Goal: Task Accomplishment & Management: Manage account settings

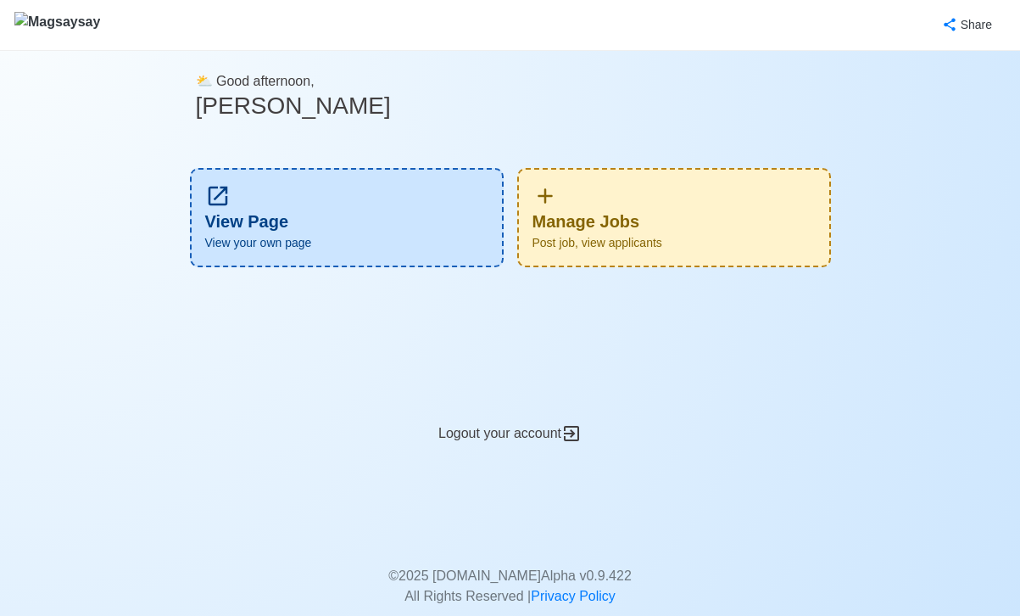
click at [653, 205] on div "Manage Jobs Post job, view applicants" at bounding box center [674, 217] width 314 height 99
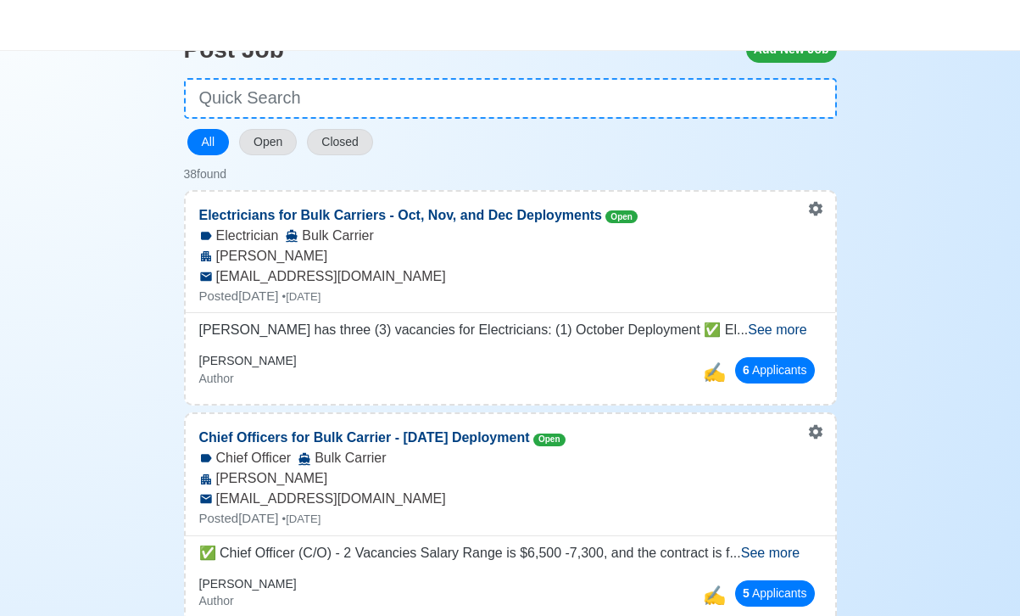
scroll to position [144, 0]
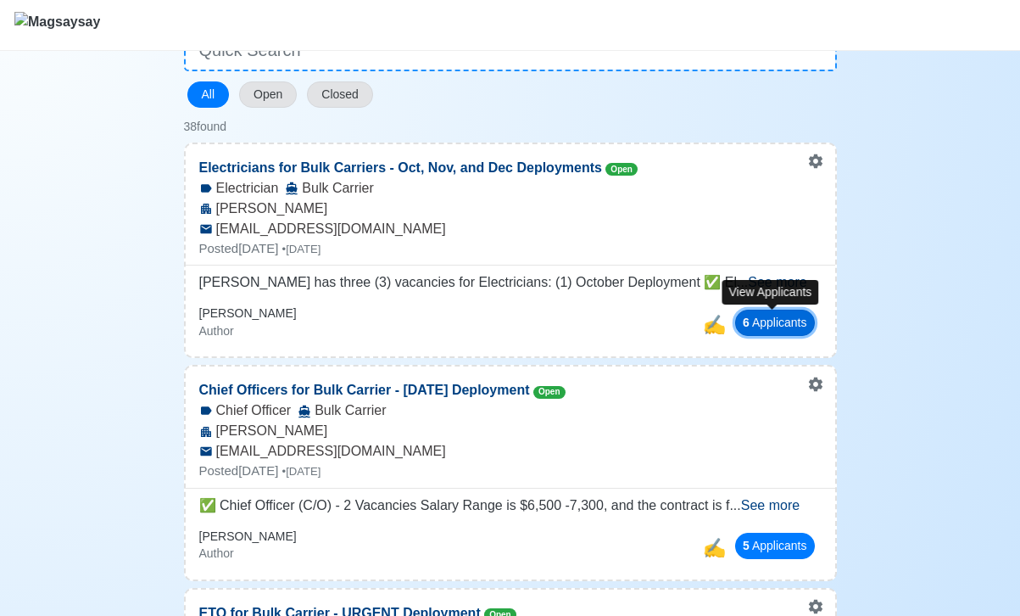
click at [788, 326] on button "6 Applicant s" at bounding box center [775, 322] width 80 height 26
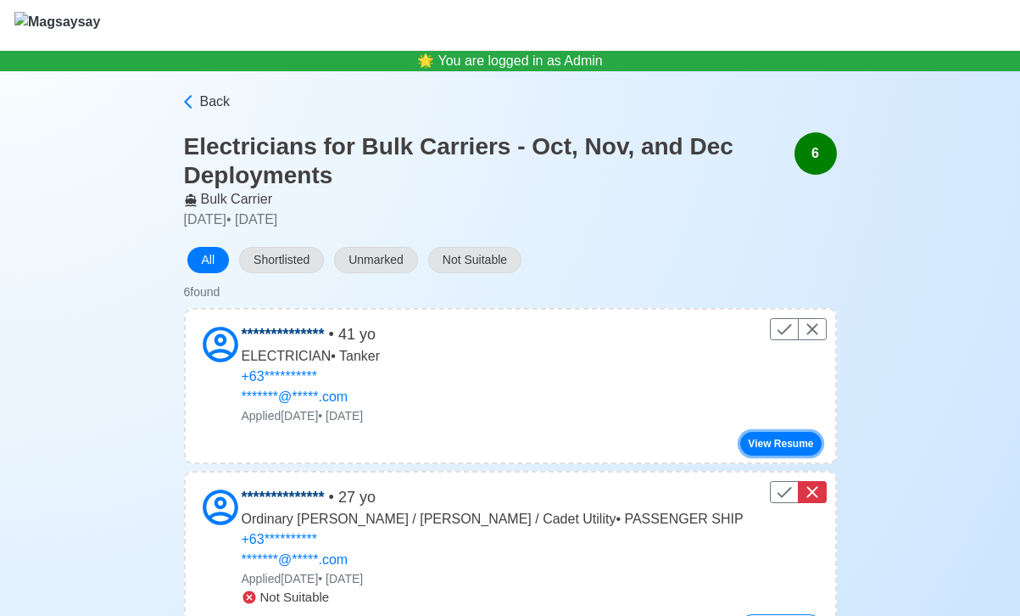
click at [763, 448] on button "View Resume" at bounding box center [780, 444] width 81 height 24
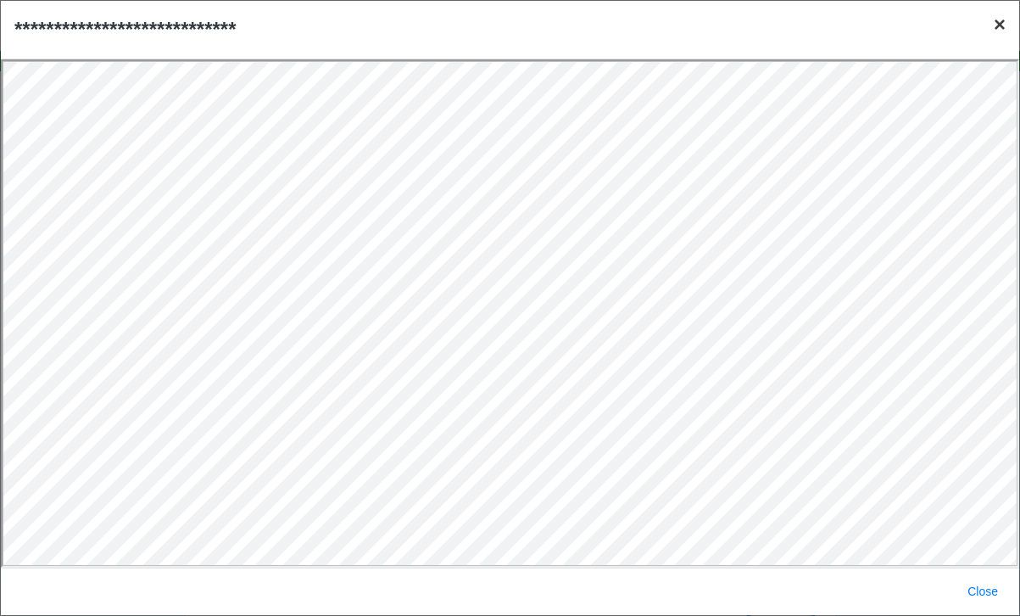
click at [1002, 25] on span "×" at bounding box center [1000, 24] width 12 height 23
